Goal: Information Seeking & Learning: Learn about a topic

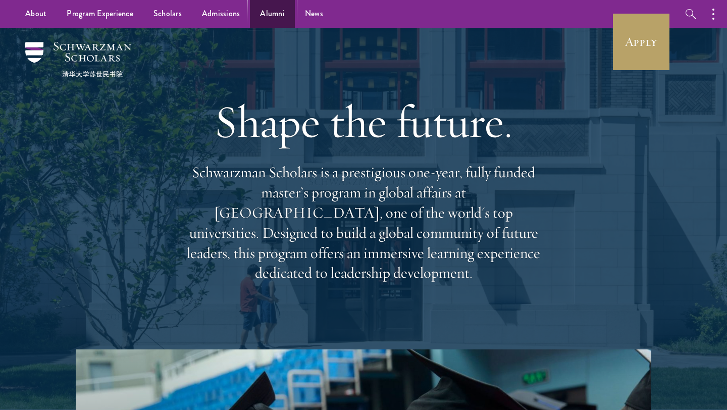
click at [272, 14] on link "Alumni" at bounding box center [272, 14] width 45 height 28
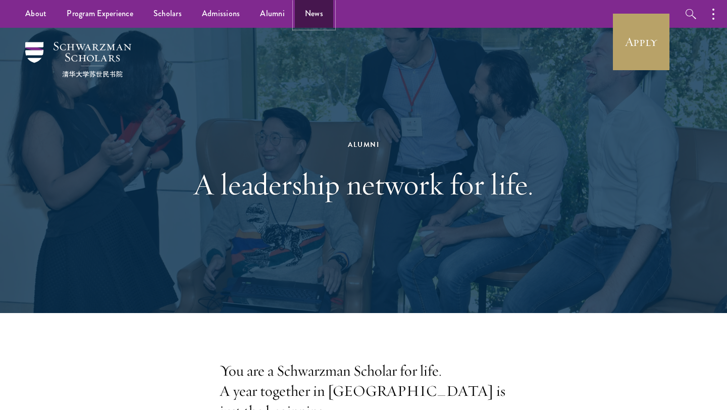
click at [311, 25] on link "News" at bounding box center [314, 14] width 38 height 28
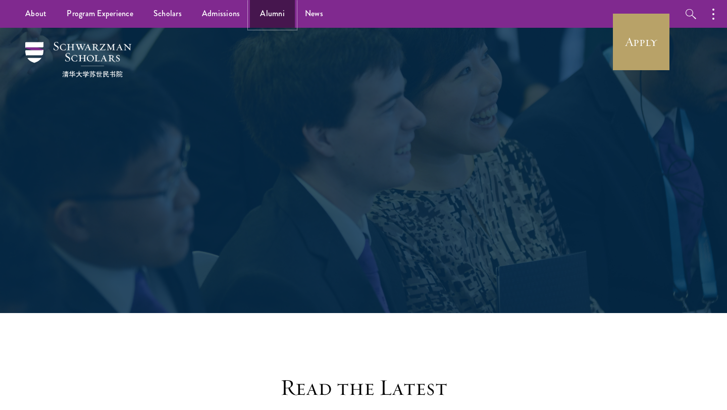
click at [259, 19] on link "Alumni" at bounding box center [272, 14] width 45 height 28
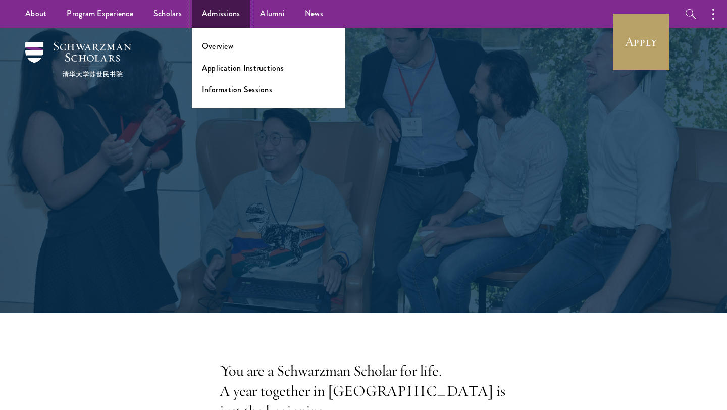
click at [232, 15] on link "Admissions" at bounding box center [221, 14] width 59 height 28
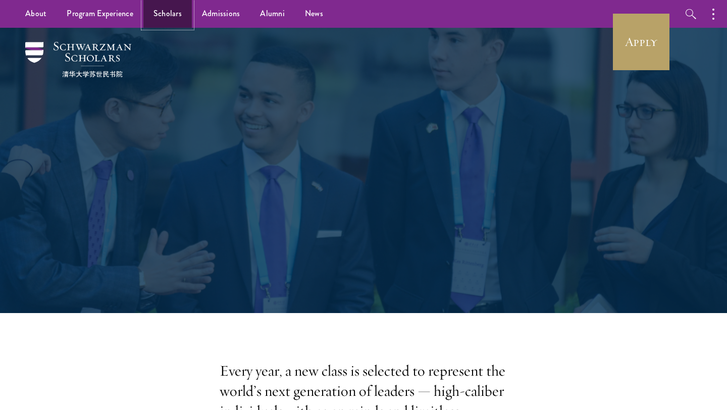
click at [157, 22] on link "Scholars" at bounding box center [167, 14] width 48 height 28
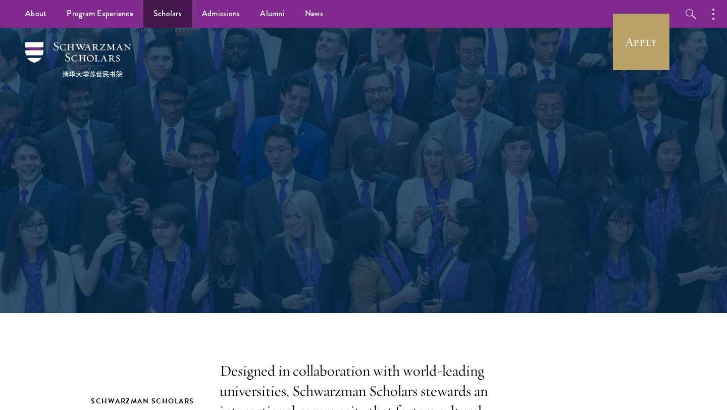
click at [166, 11] on link "Scholars" at bounding box center [167, 14] width 48 height 28
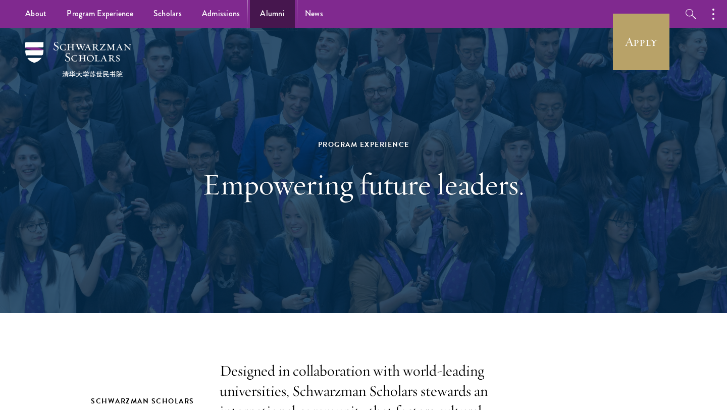
click link "Alumni"
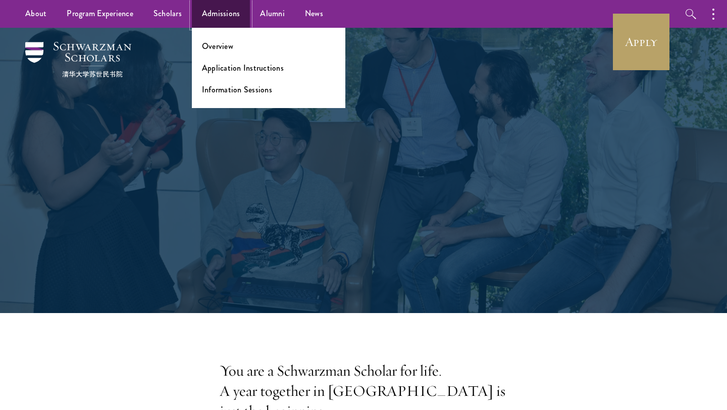
click at [209, 10] on link "Admissions" at bounding box center [221, 14] width 59 height 28
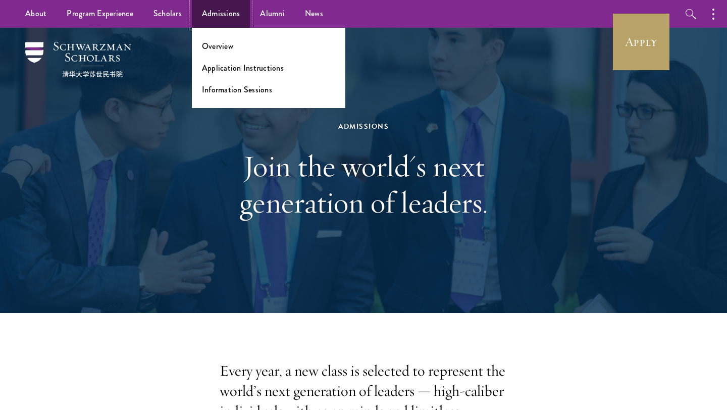
click at [226, 18] on link "Admissions" at bounding box center [221, 14] width 59 height 28
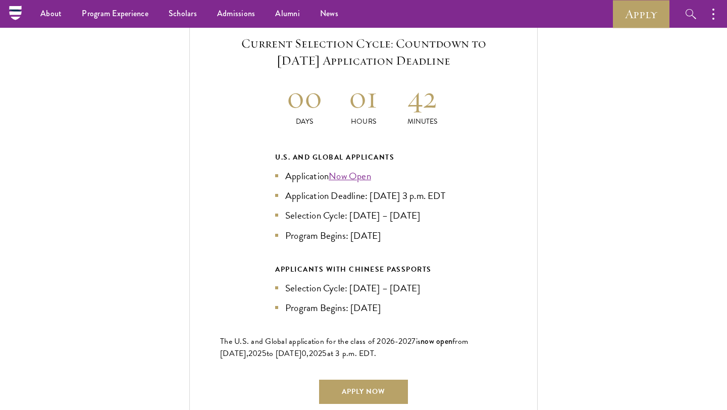
scroll to position [2166, 0]
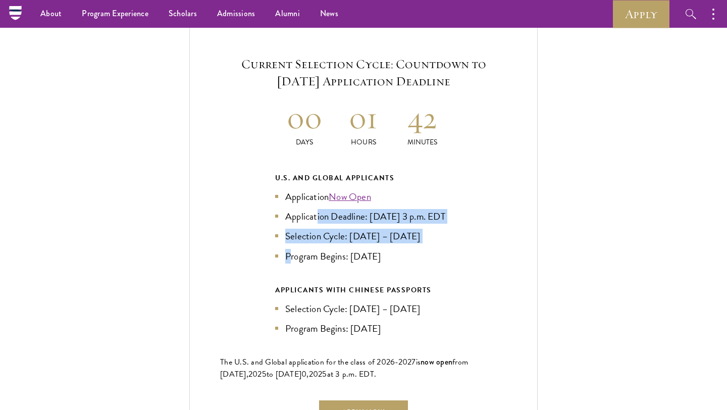
drag, startPoint x: 289, startPoint y: 272, endPoint x: 354, endPoint y: 272, distance: 64.6
click at [351, 264] on li "Program Begins: Aug 2026" at bounding box center [363, 256] width 177 height 15
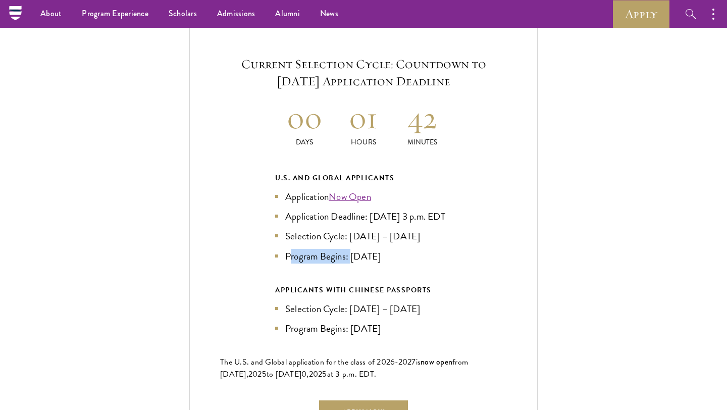
drag, startPoint x: 291, startPoint y: 211, endPoint x: 389, endPoint y: 265, distance: 112.3
click at [389, 263] on ul "Application Now Open Application Deadline: Sept 10, 2025 at 3 p.m. EDT Selectio…" at bounding box center [363, 226] width 177 height 74
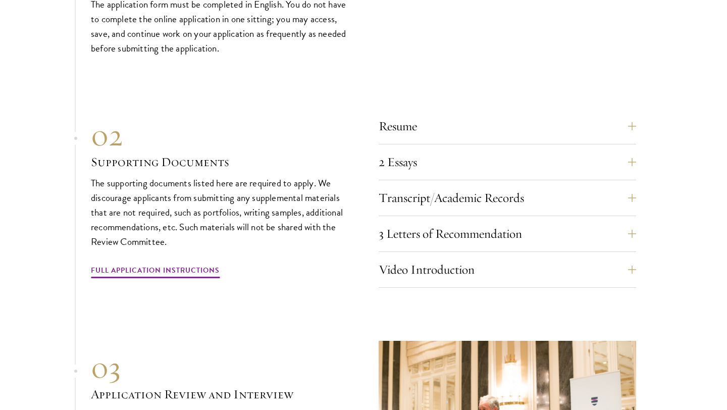
scroll to position [3293, 0]
click at [439, 174] on button "2 Essays" at bounding box center [515, 161] width 258 height 24
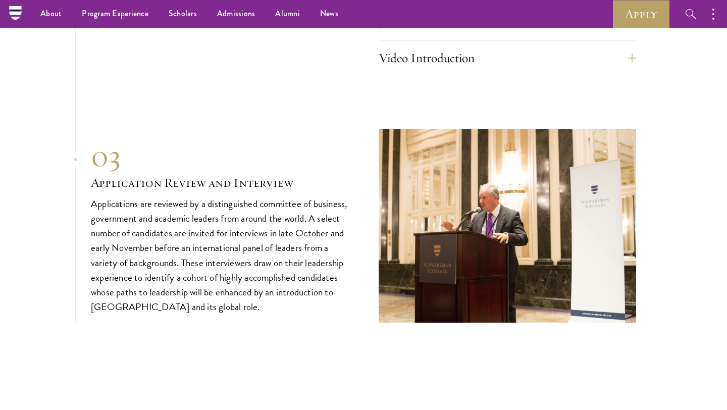
scroll to position [3582, 0]
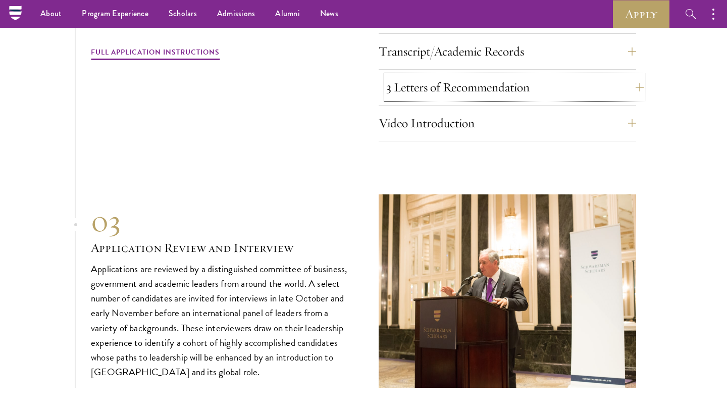
click at [474, 99] on button "3 Letters of Recommendation" at bounding box center [515, 87] width 258 height 24
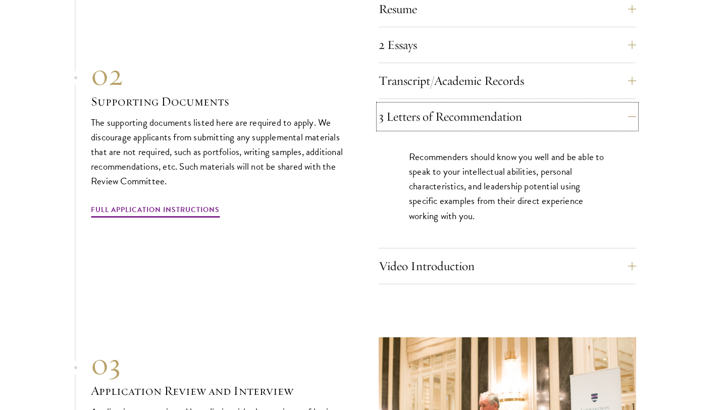
scroll to position [3411, 0]
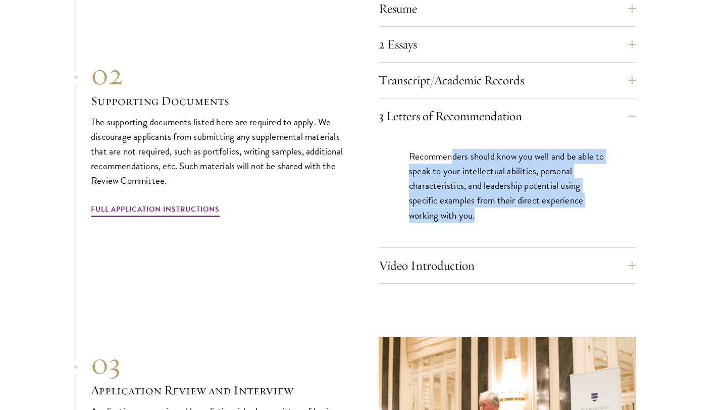
drag, startPoint x: 454, startPoint y: 169, endPoint x: 578, endPoint y: 224, distance: 135.2
click at [578, 222] on p "Recommenders should know you well and be able to speak to your intellectual abi…" at bounding box center [507, 185] width 197 height 73
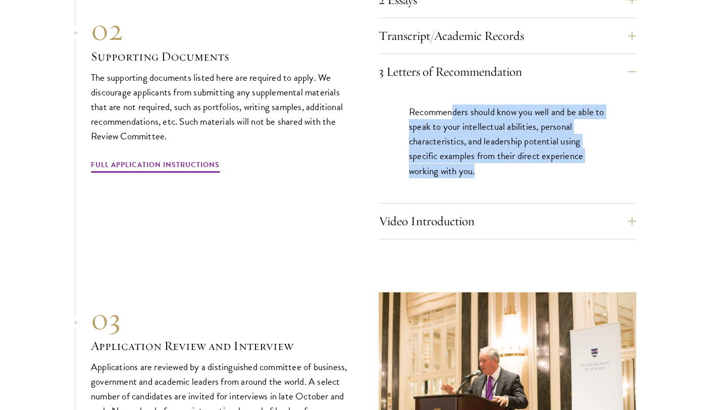
scroll to position [3460, 0]
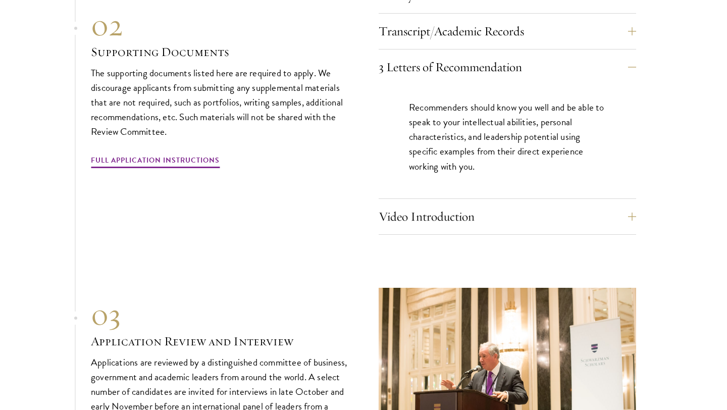
click at [536, 235] on div "Video Introduction Provide a short video self-introduction of no more than 1 mi…" at bounding box center [508, 220] width 258 height 30
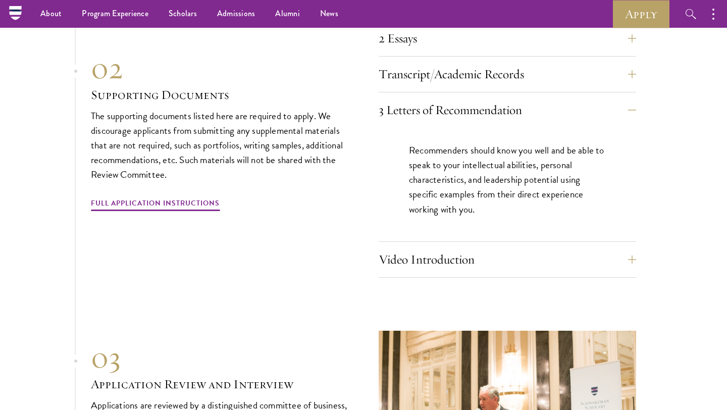
scroll to position [3403, 0]
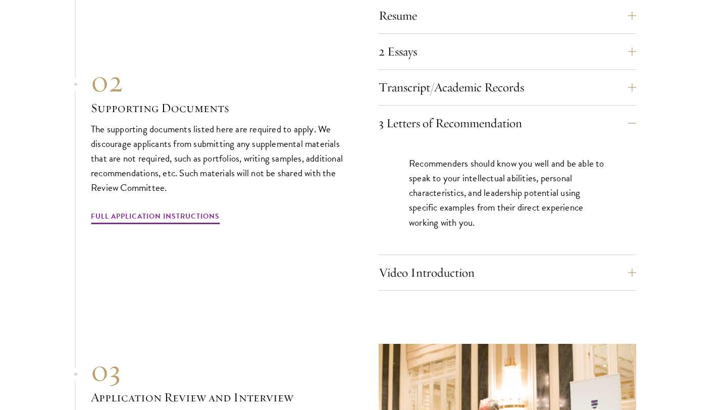
click at [534, 106] on div "Transcript/Academic Records You are required to scan and upload official transc…" at bounding box center [508, 90] width 258 height 30
click at [545, 99] on button "Transcript/Academic Records" at bounding box center [515, 87] width 258 height 24
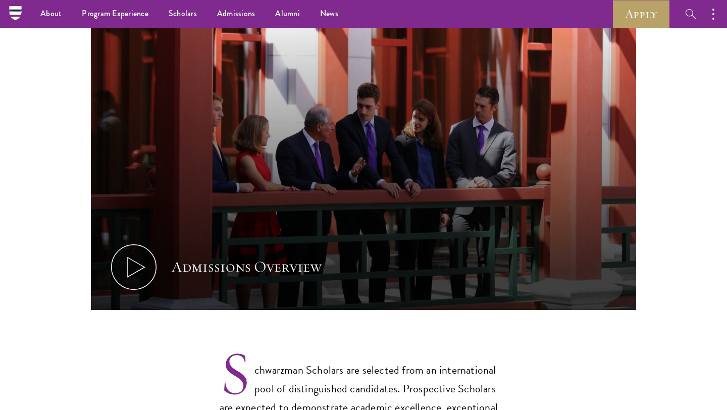
scroll to position [0, 0]
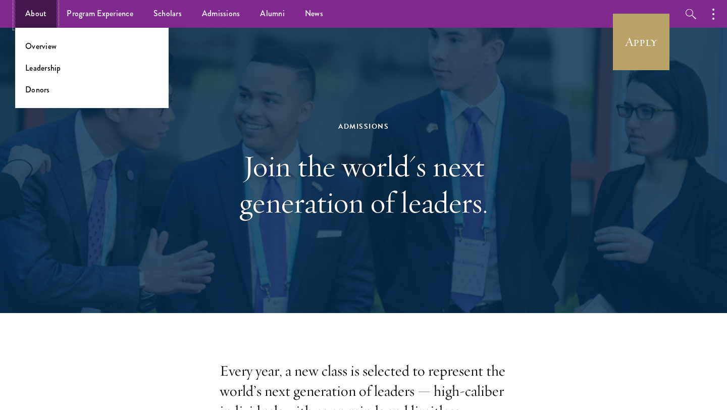
click at [35, 16] on link "About" at bounding box center [35, 14] width 41 height 28
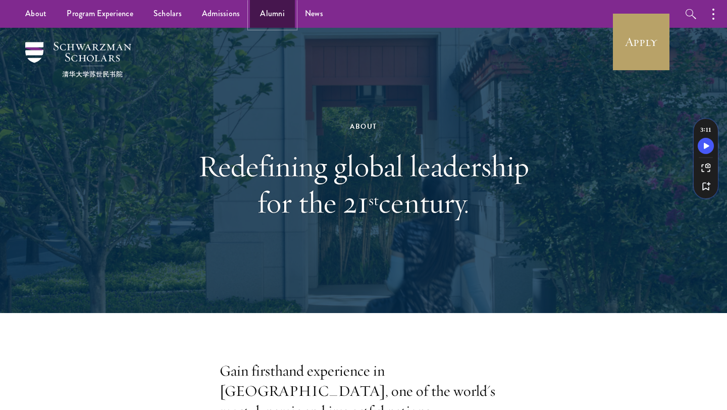
click at [269, 6] on link "Alumni" at bounding box center [272, 14] width 45 height 28
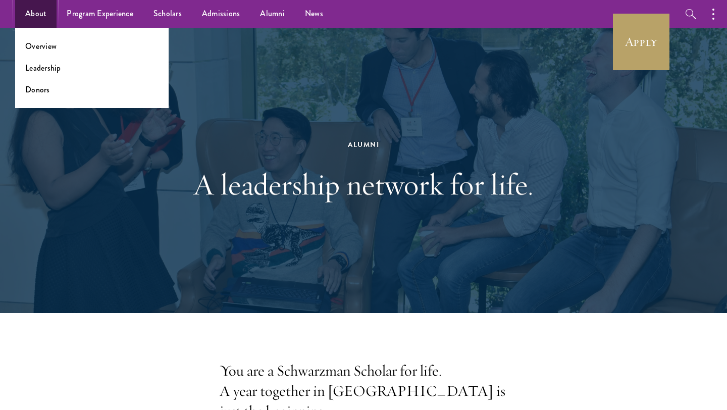
click at [41, 14] on link "About" at bounding box center [35, 14] width 41 height 28
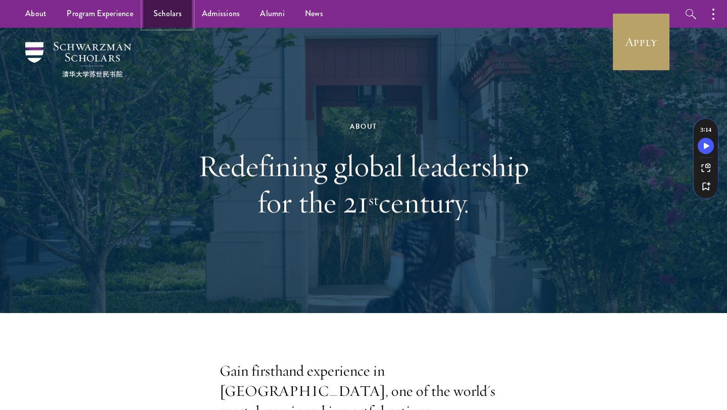
click at [168, 13] on link "Scholars" at bounding box center [167, 14] width 48 height 28
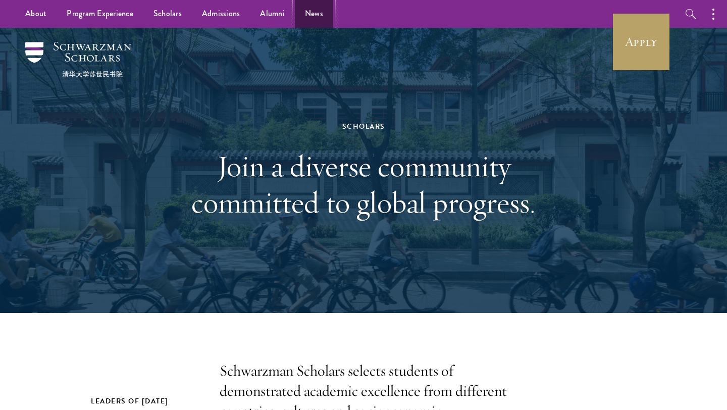
click at [304, 17] on link "News" at bounding box center [314, 14] width 38 height 28
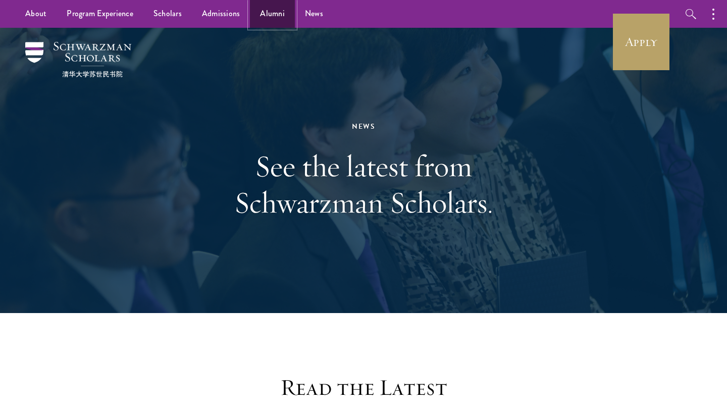
click at [273, 22] on link "Alumni" at bounding box center [272, 14] width 45 height 28
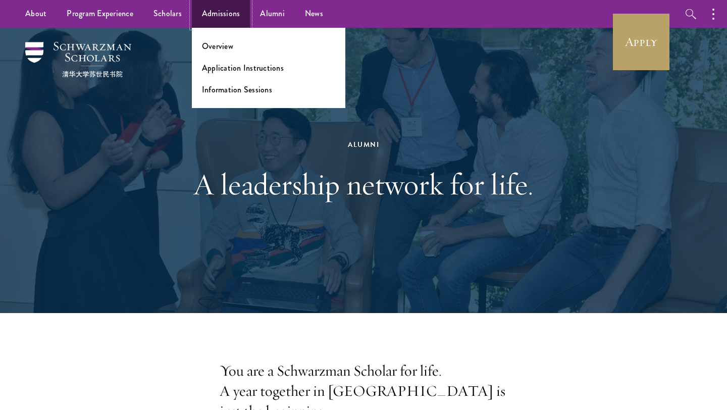
click at [241, 19] on link "Admissions" at bounding box center [221, 14] width 59 height 28
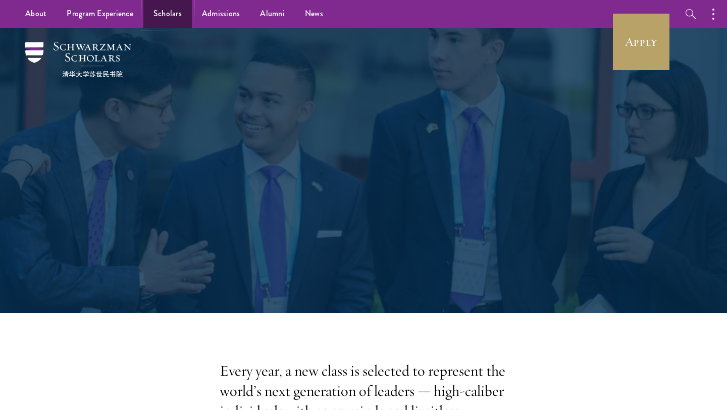
click at [171, 13] on link "Scholars" at bounding box center [167, 14] width 48 height 28
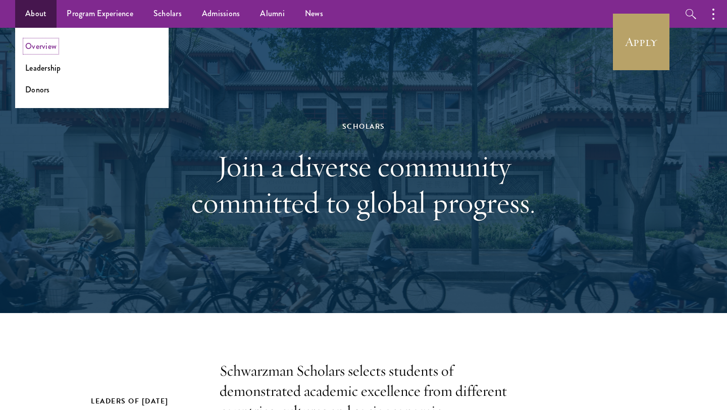
click at [47, 45] on link "Overview" at bounding box center [40, 46] width 31 height 12
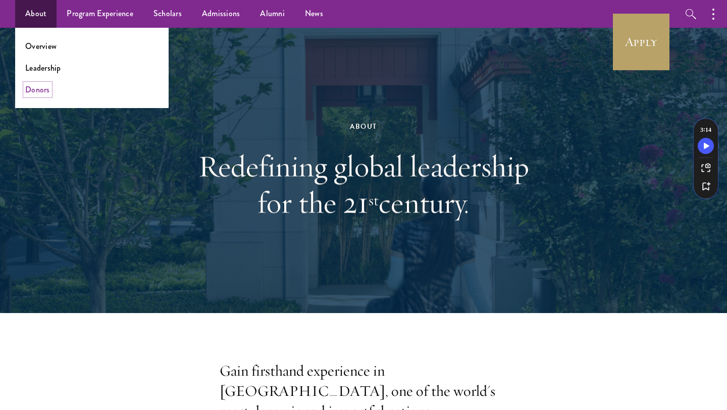
click at [38, 89] on link "Donors" at bounding box center [37, 90] width 25 height 12
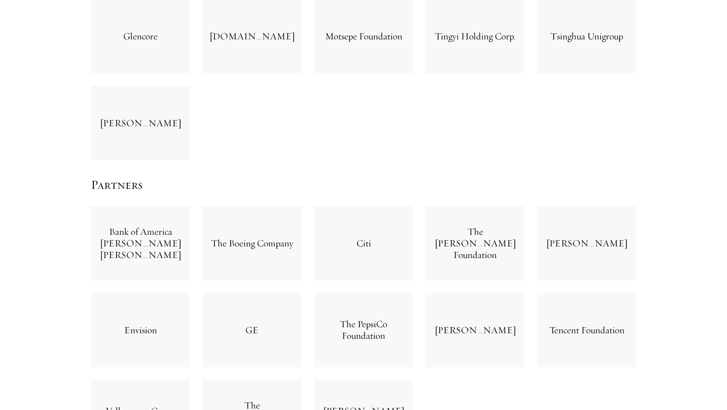
scroll to position [1985, 0]
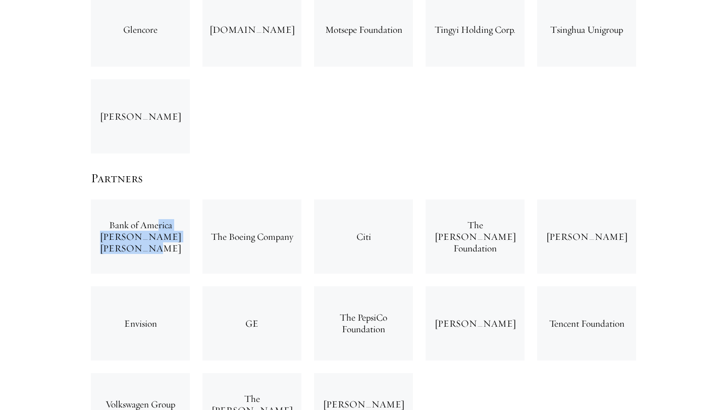
drag, startPoint x: 104, startPoint y: 192, endPoint x: 185, endPoint y: 214, distance: 83.8
click at [185, 214] on div "Bank of America [PERSON_NAME] [PERSON_NAME]" at bounding box center [140, 236] width 99 height 74
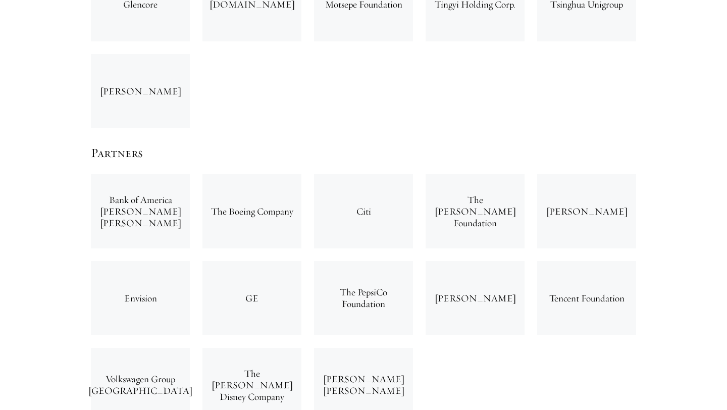
scroll to position [2010, 0]
drag, startPoint x: 257, startPoint y: 269, endPoint x: 314, endPoint y: 269, distance: 56.6
click at [314, 269] on div "Bank of America [PERSON_NAME] [PERSON_NAME] The Boeing Company Citi The [PERSON…" at bounding box center [364, 297] width 558 height 261
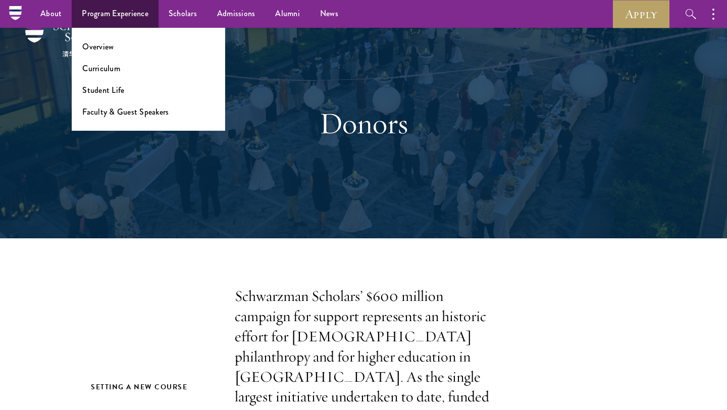
scroll to position [0, 0]
